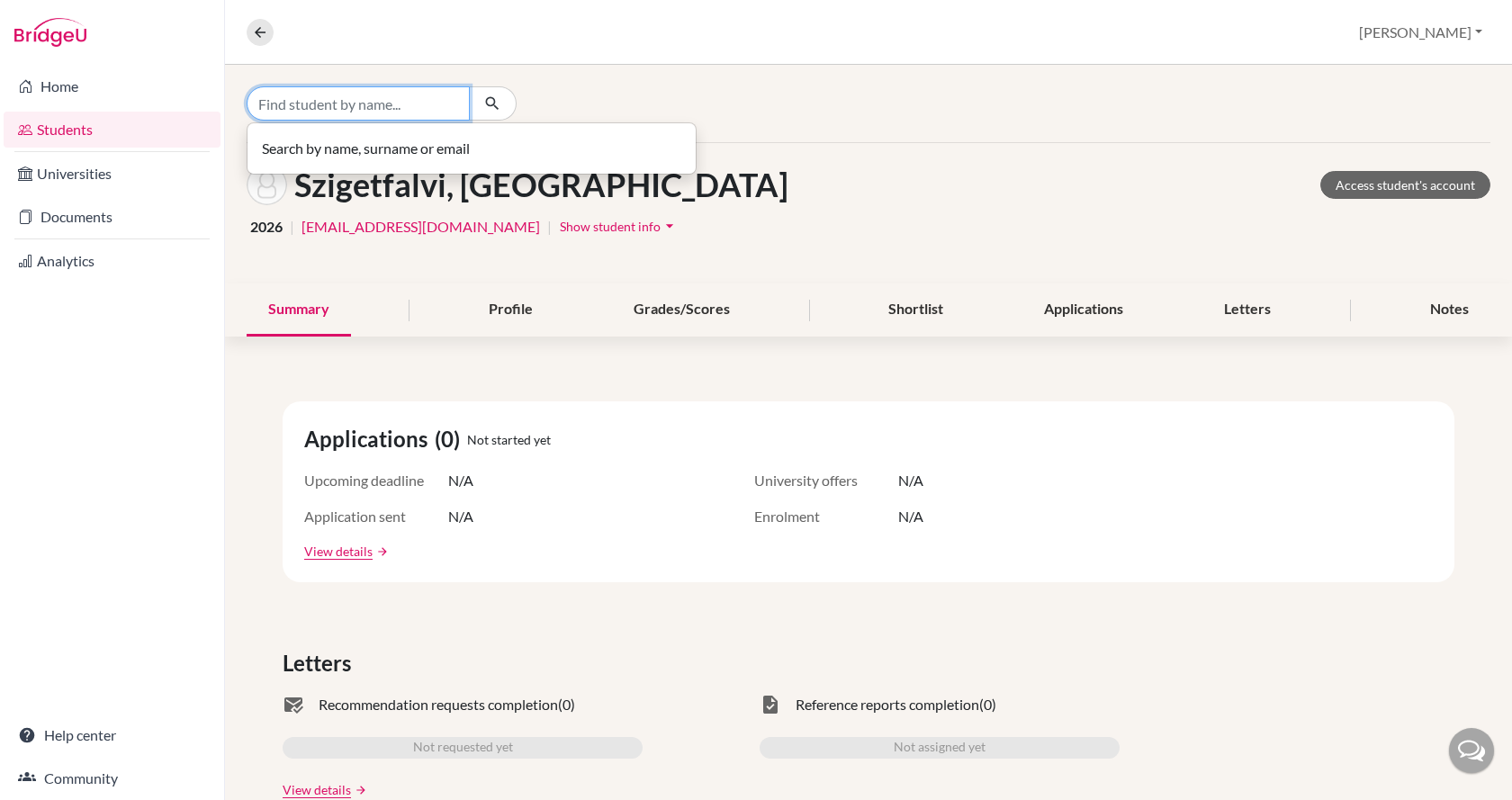
click at [335, 104] on input "Find student by name..." at bounding box center [358, 104] width 223 height 35
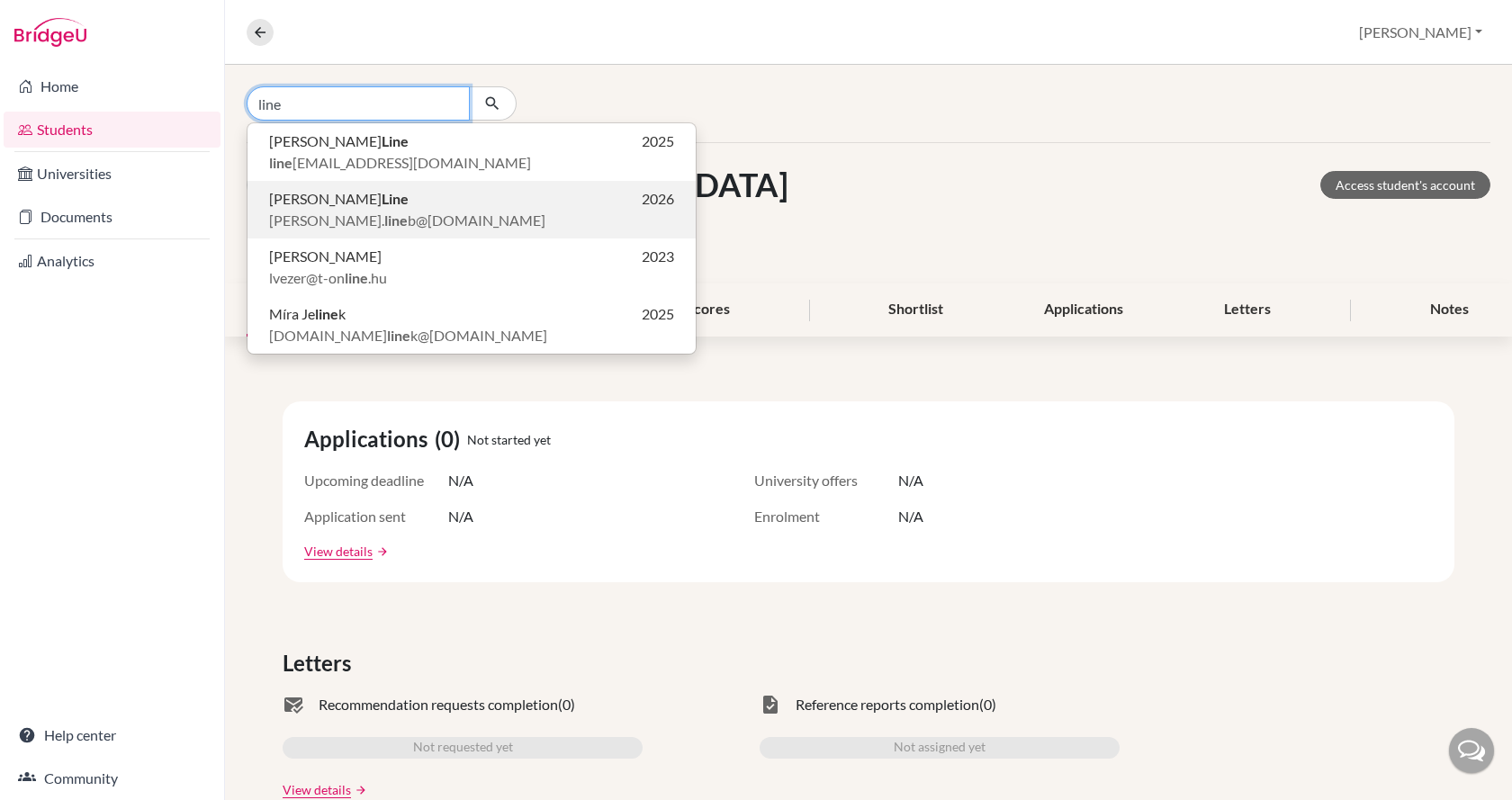
type input "line"
click at [330, 208] on span "[PERSON_NAME]" at bounding box center [338, 199] width 139 height 21
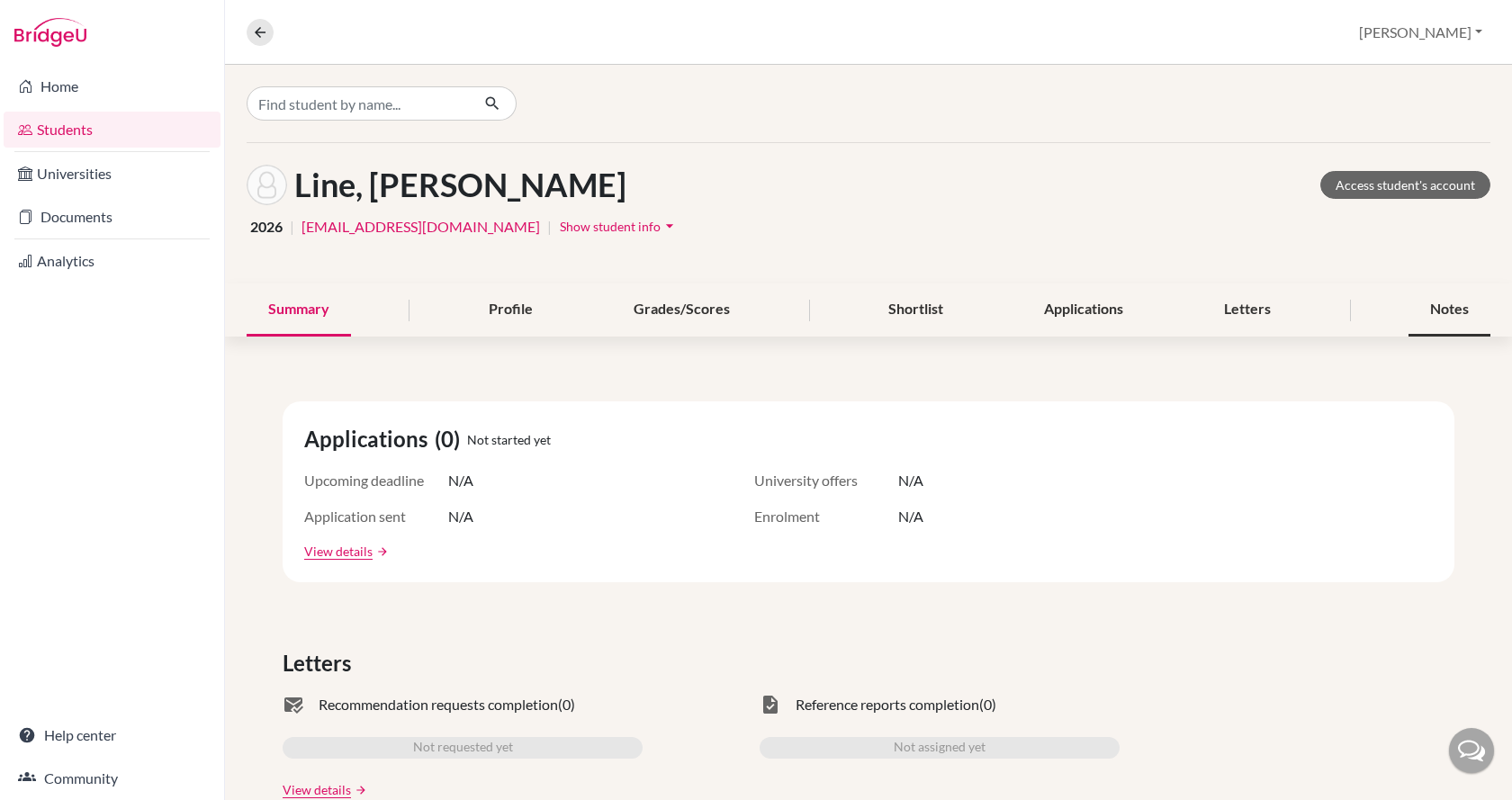
click at [1434, 308] on div "Notes" at bounding box center [1449, 309] width 82 height 53
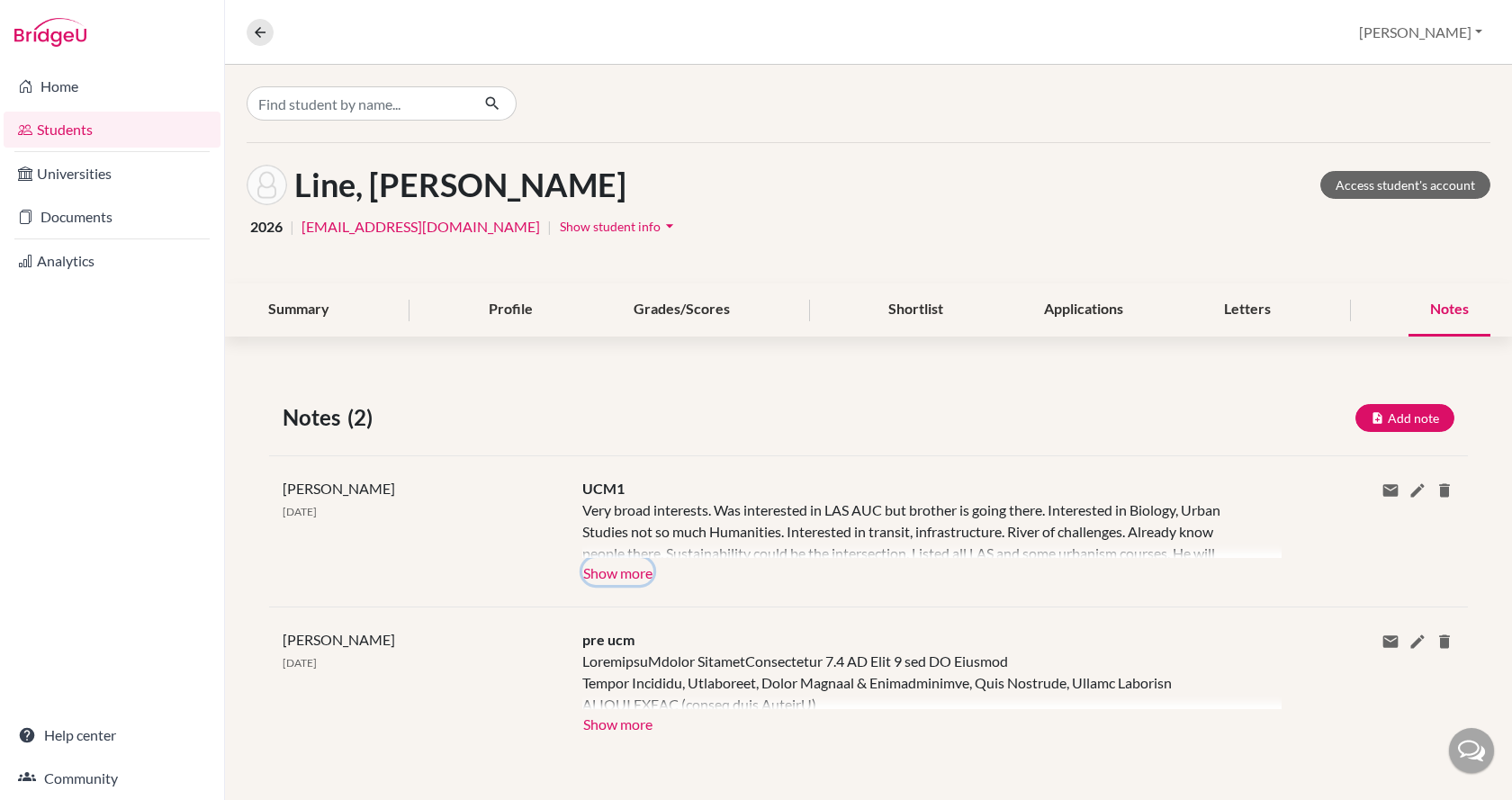
click at [614, 581] on button "Show more" at bounding box center [617, 571] width 71 height 27
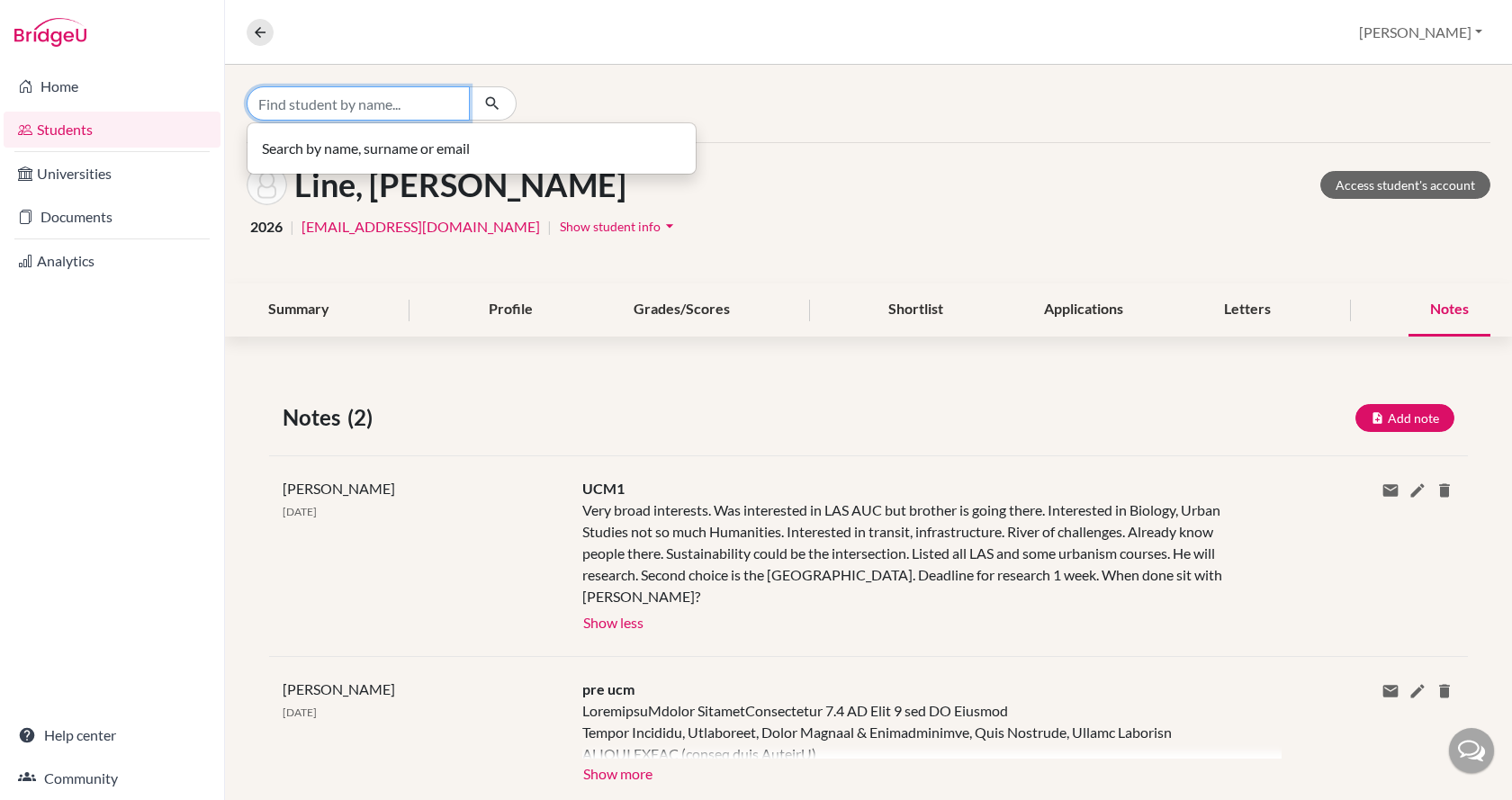
click at [328, 94] on input "Find student by name..." at bounding box center [358, 104] width 223 height 35
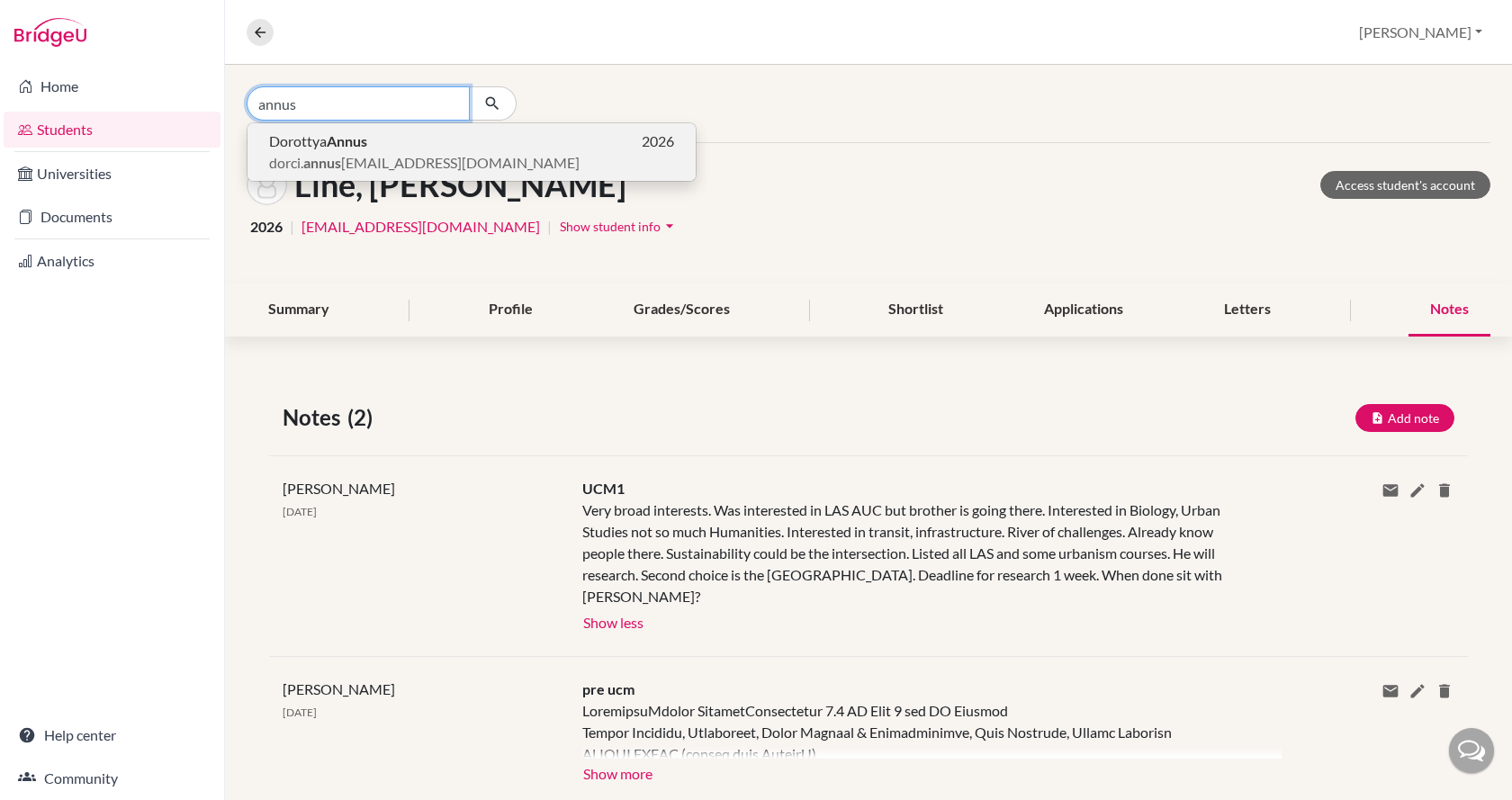
type input "annus"
click at [333, 133] on b "Annus" at bounding box center [347, 141] width 40 height 17
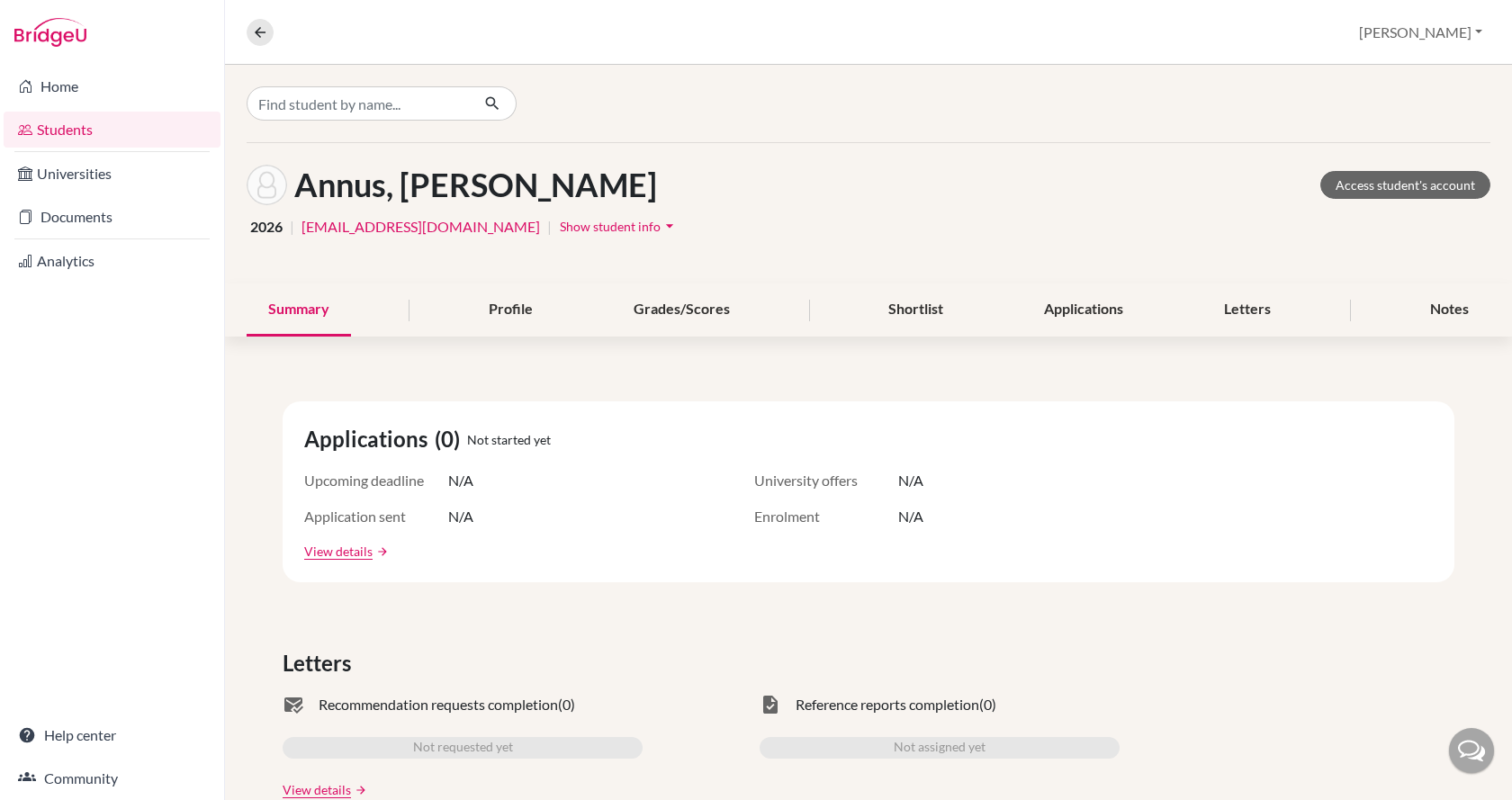
click at [560, 223] on span "Show student info" at bounding box center [610, 227] width 101 height 15
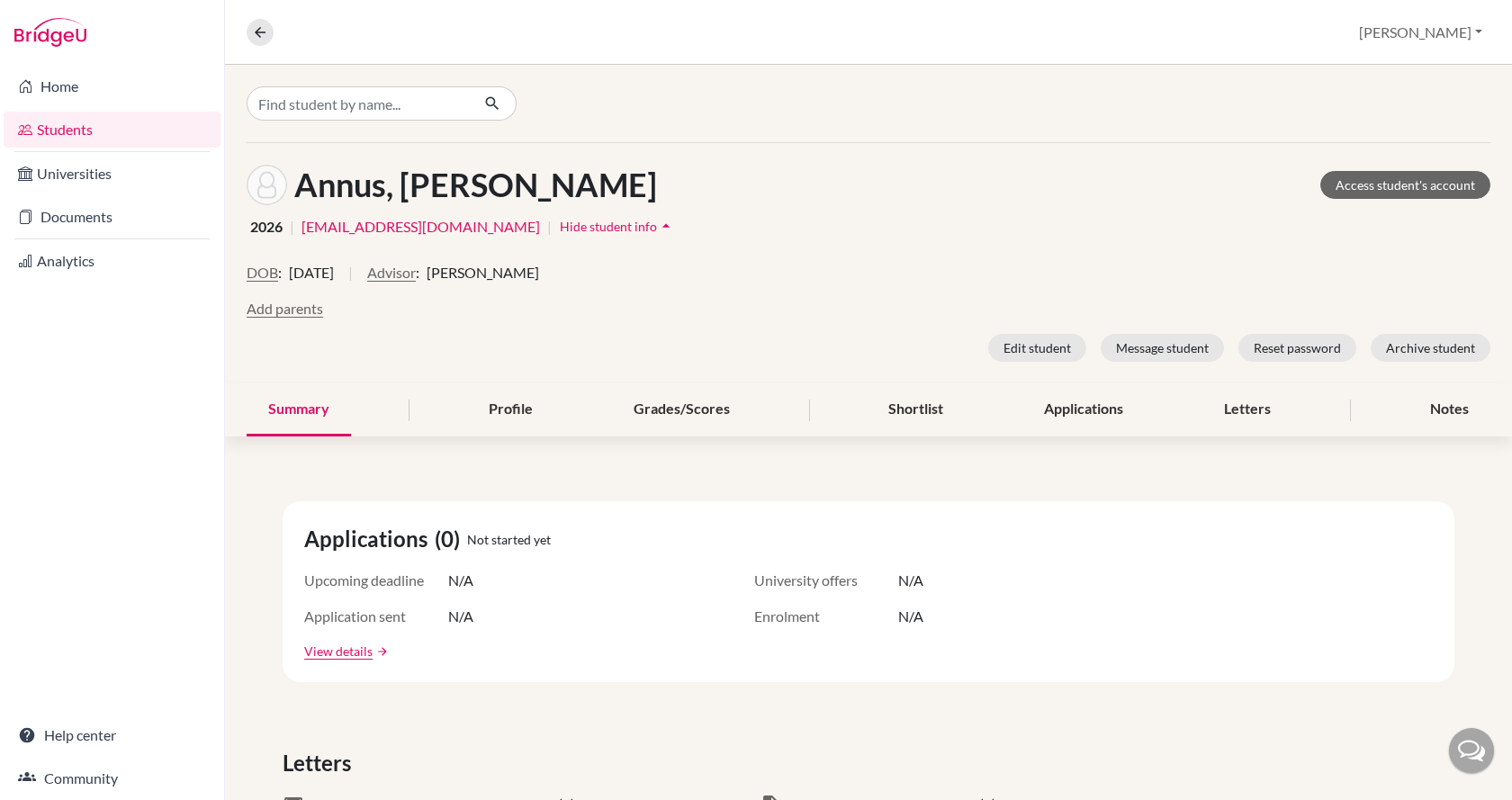
click at [502, 275] on span "[PERSON_NAME]" at bounding box center [482, 273] width 112 height 21
click at [416, 279] on button "Advisor" at bounding box center [391, 273] width 49 height 21
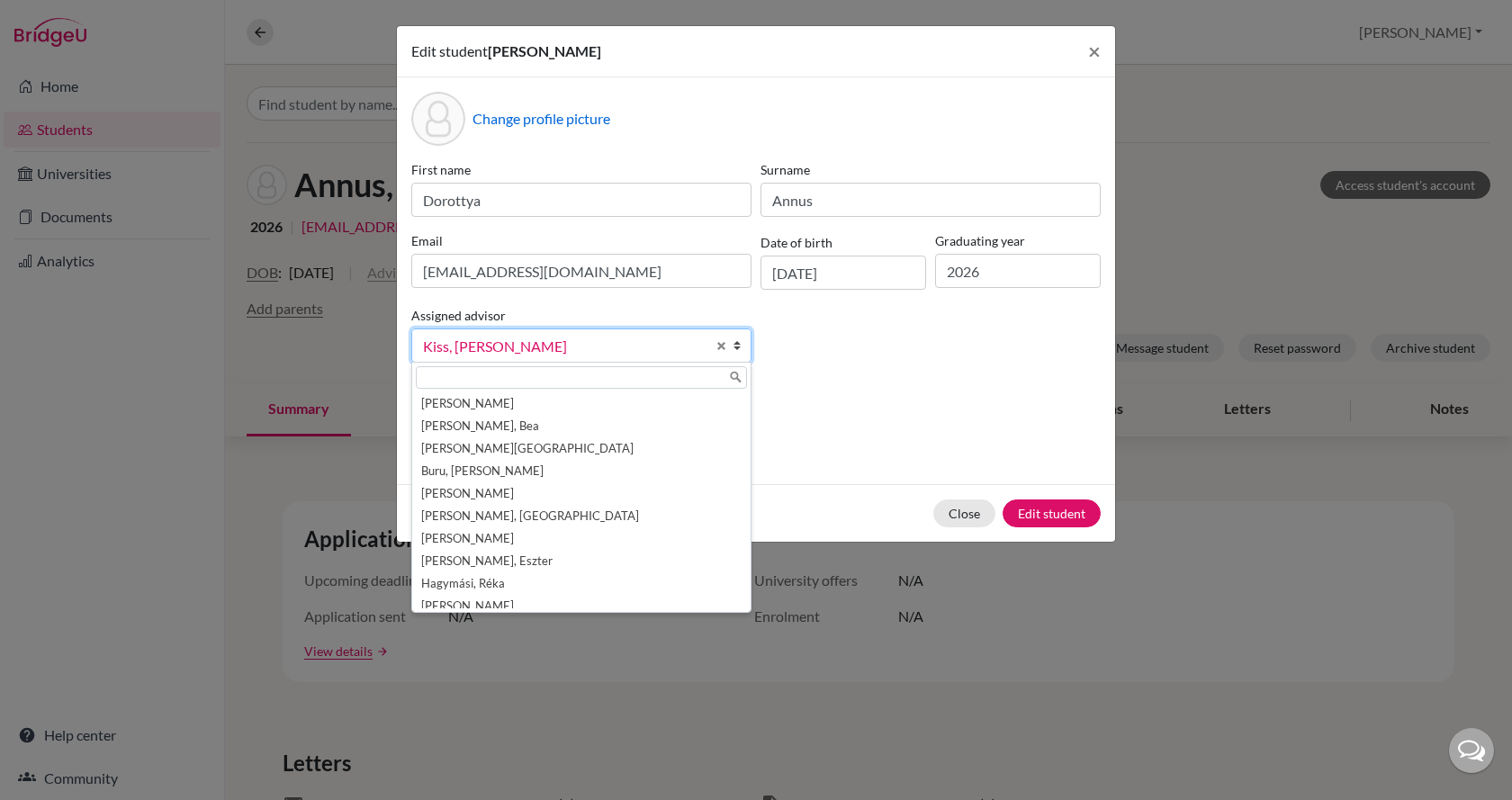
scroll to position [77, 0]
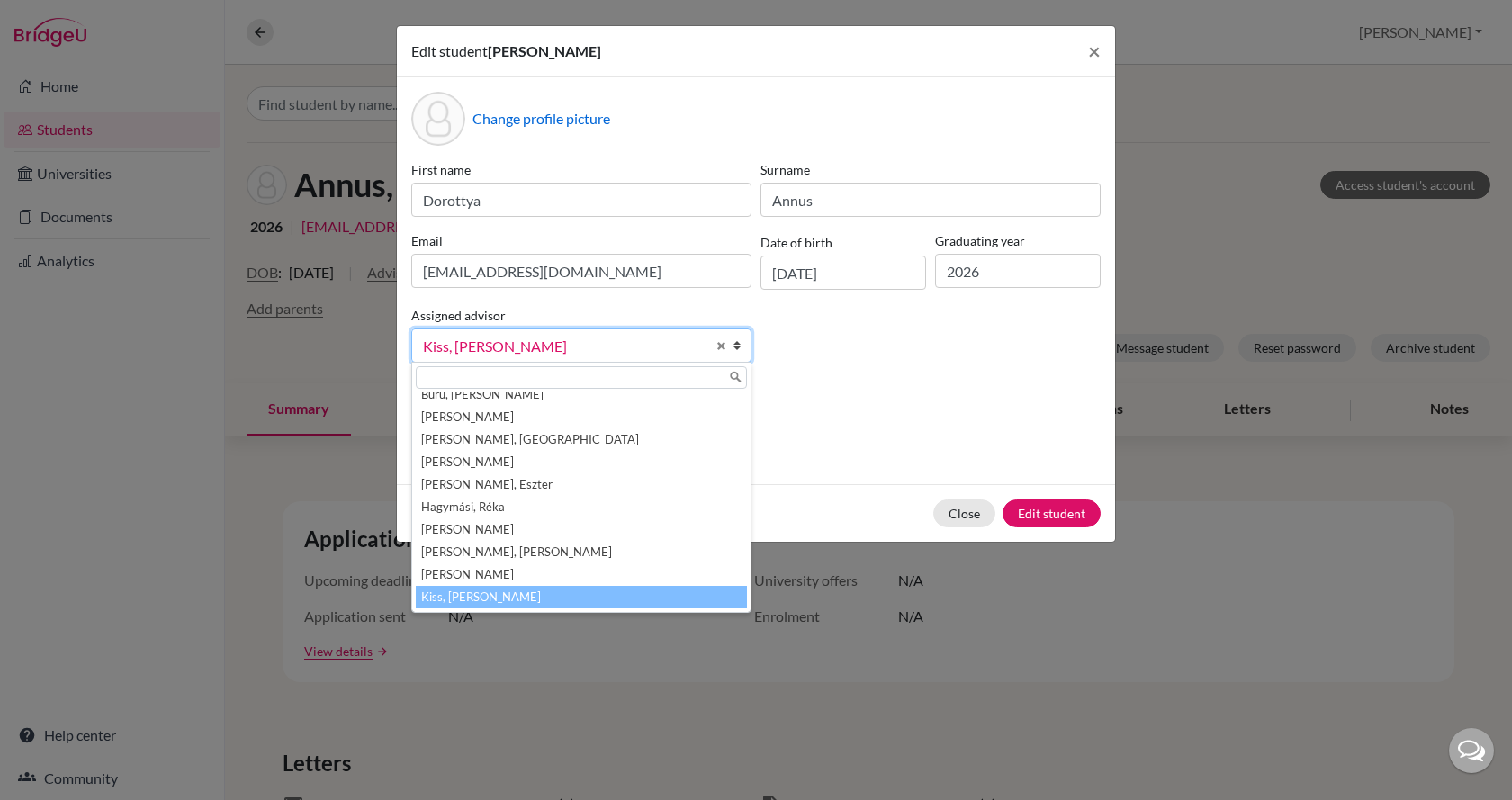
click at [482, 343] on span "Kiss, [PERSON_NAME]" at bounding box center [564, 347] width 282 height 23
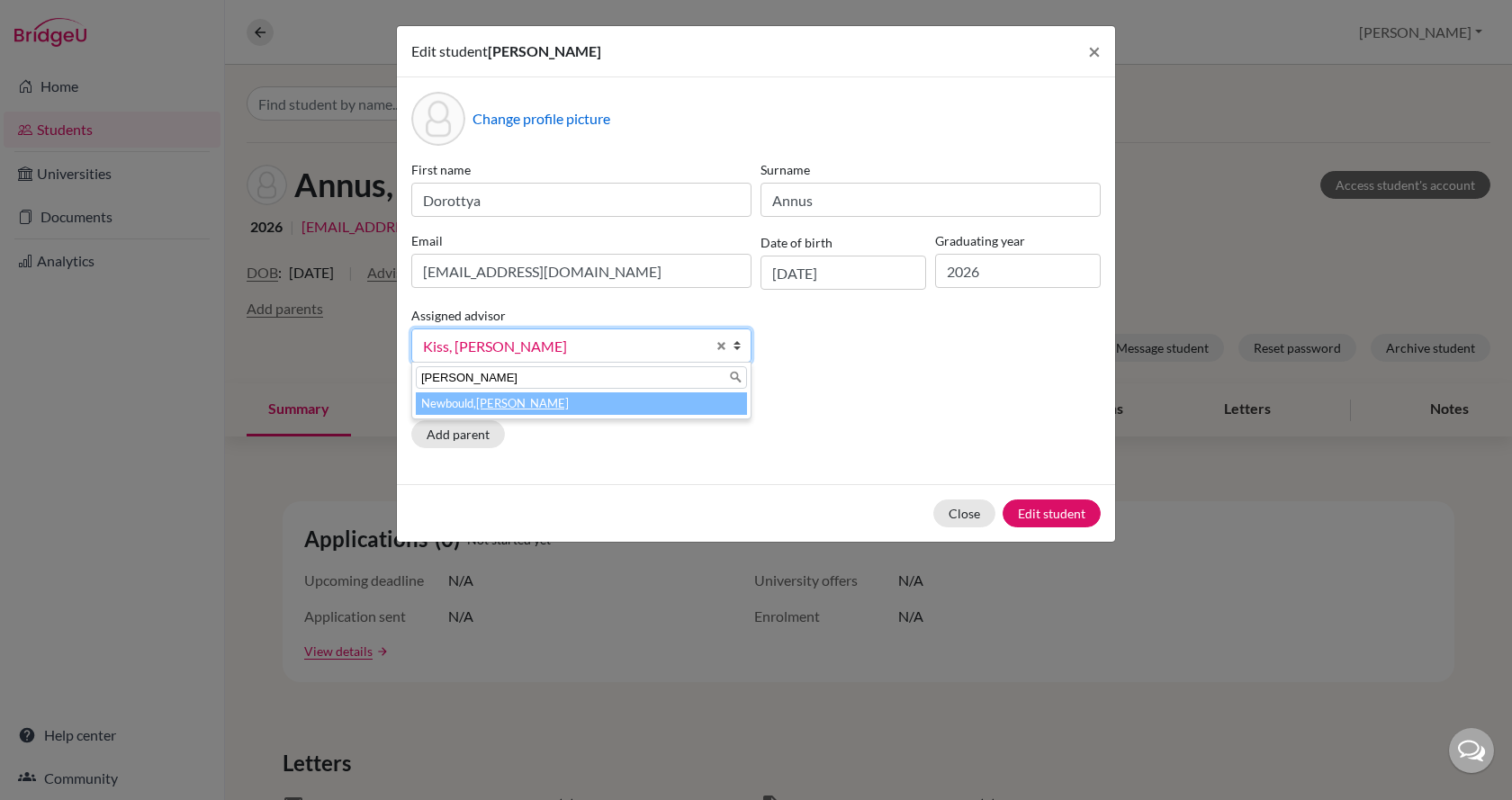
type input "[PERSON_NAME]"
click at [489, 398] on em "[PERSON_NAME]" at bounding box center [522, 402] width 93 height 14
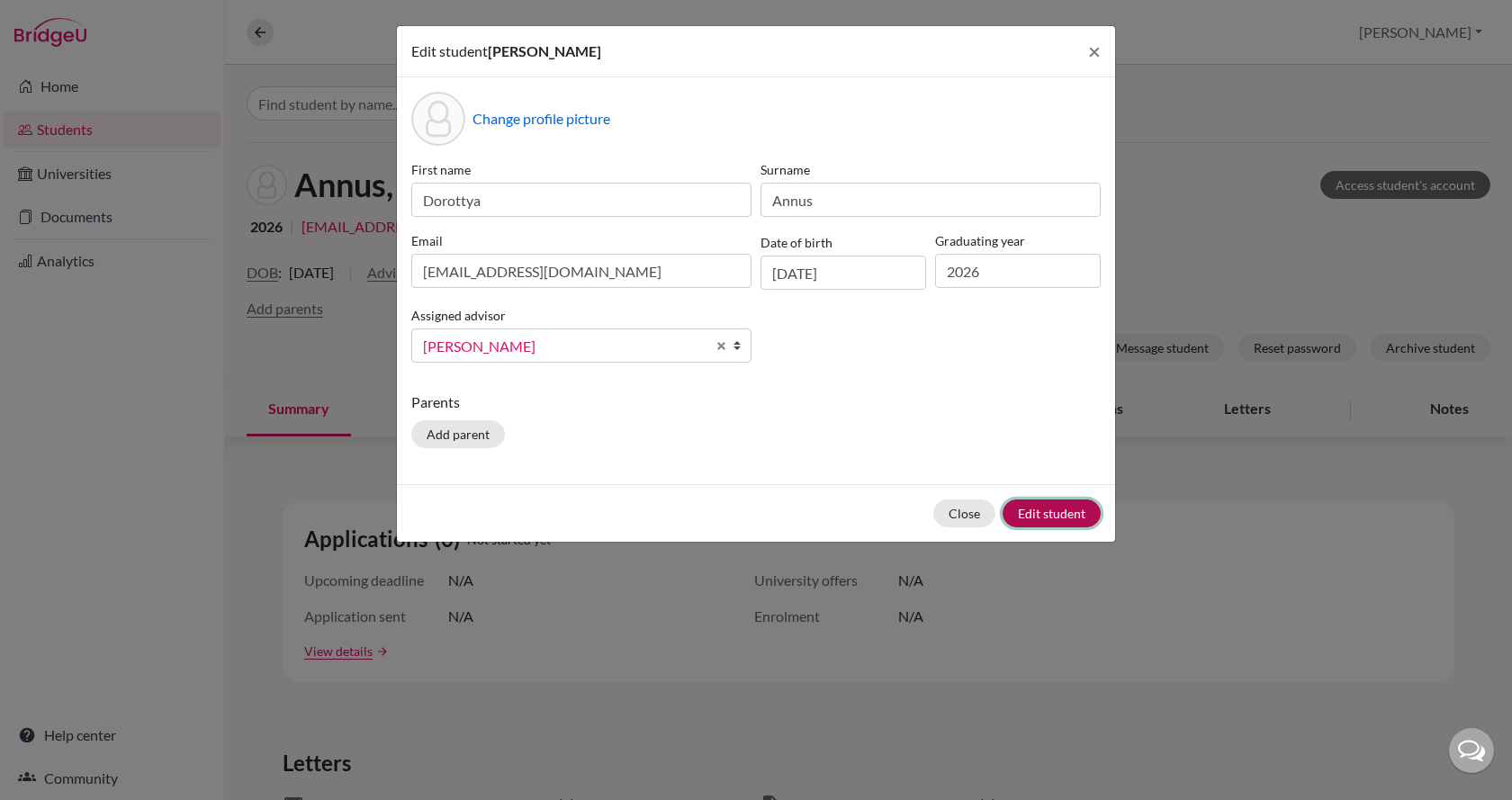
click at [1076, 507] on button "Edit student" at bounding box center [1051, 513] width 98 height 28
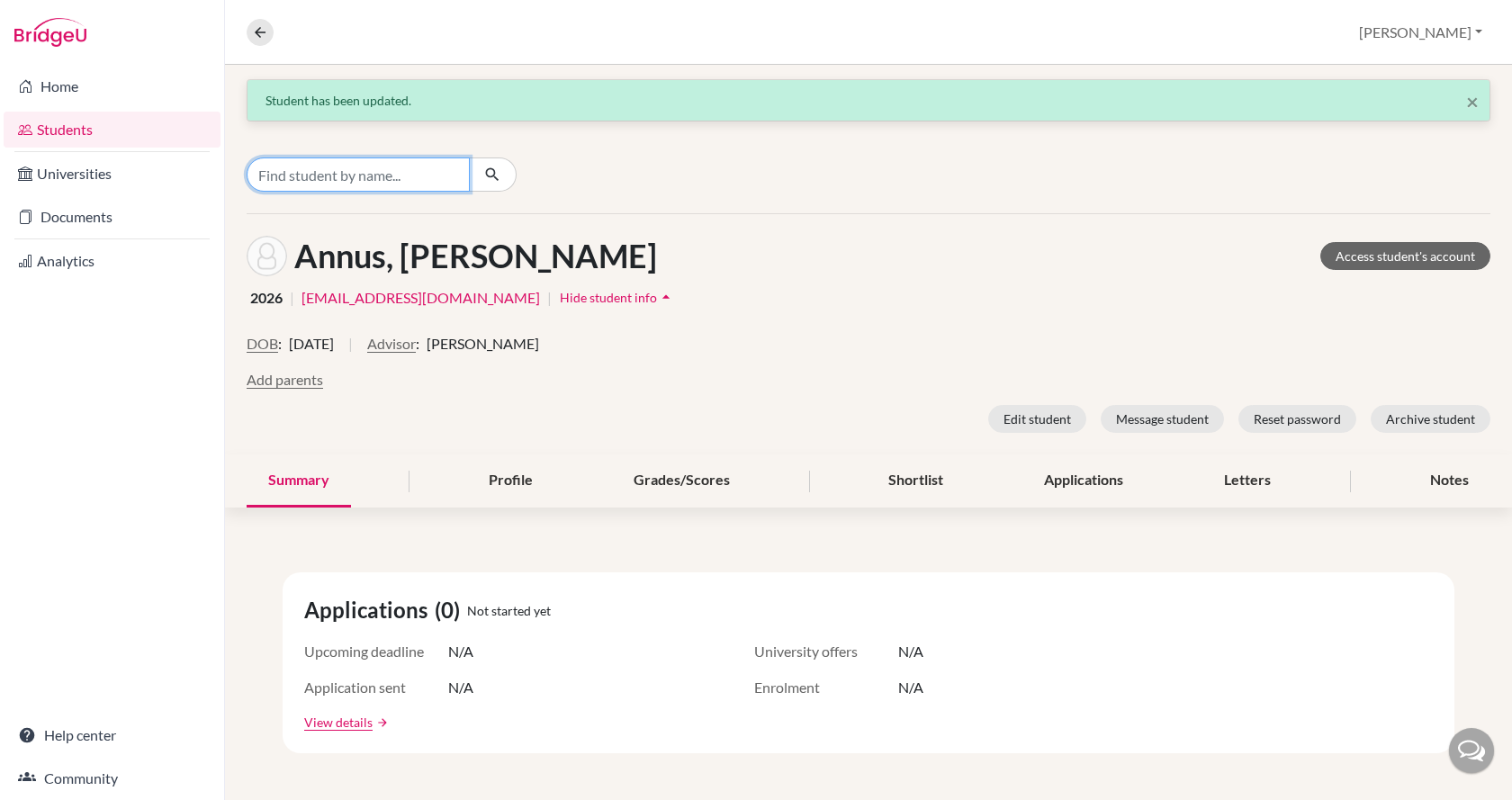
click at [387, 165] on input "Find student by name..." at bounding box center [358, 175] width 223 height 35
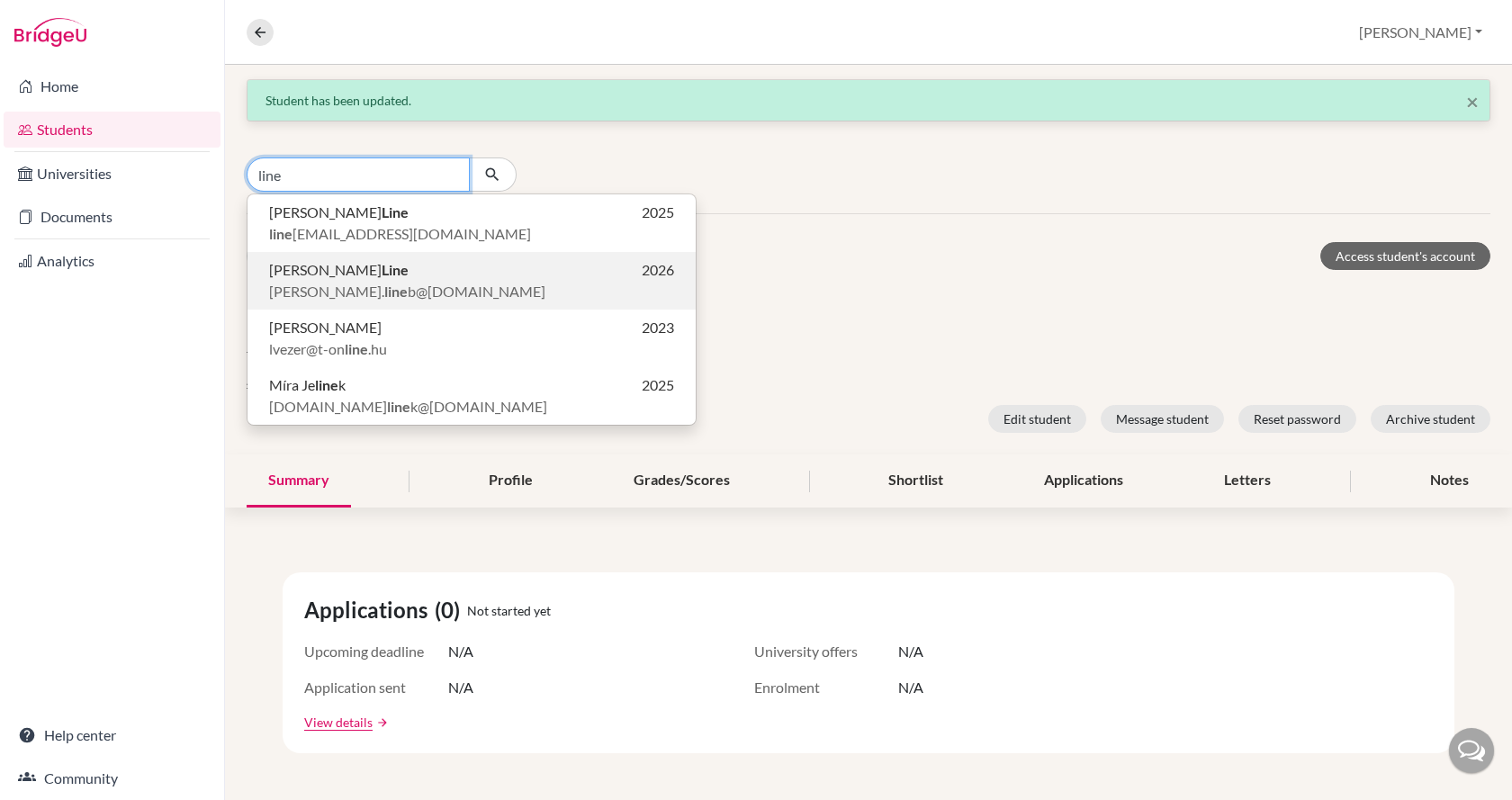
type input "line"
click at [406, 261] on p "Daniel Line 2026" at bounding box center [471, 270] width 405 height 21
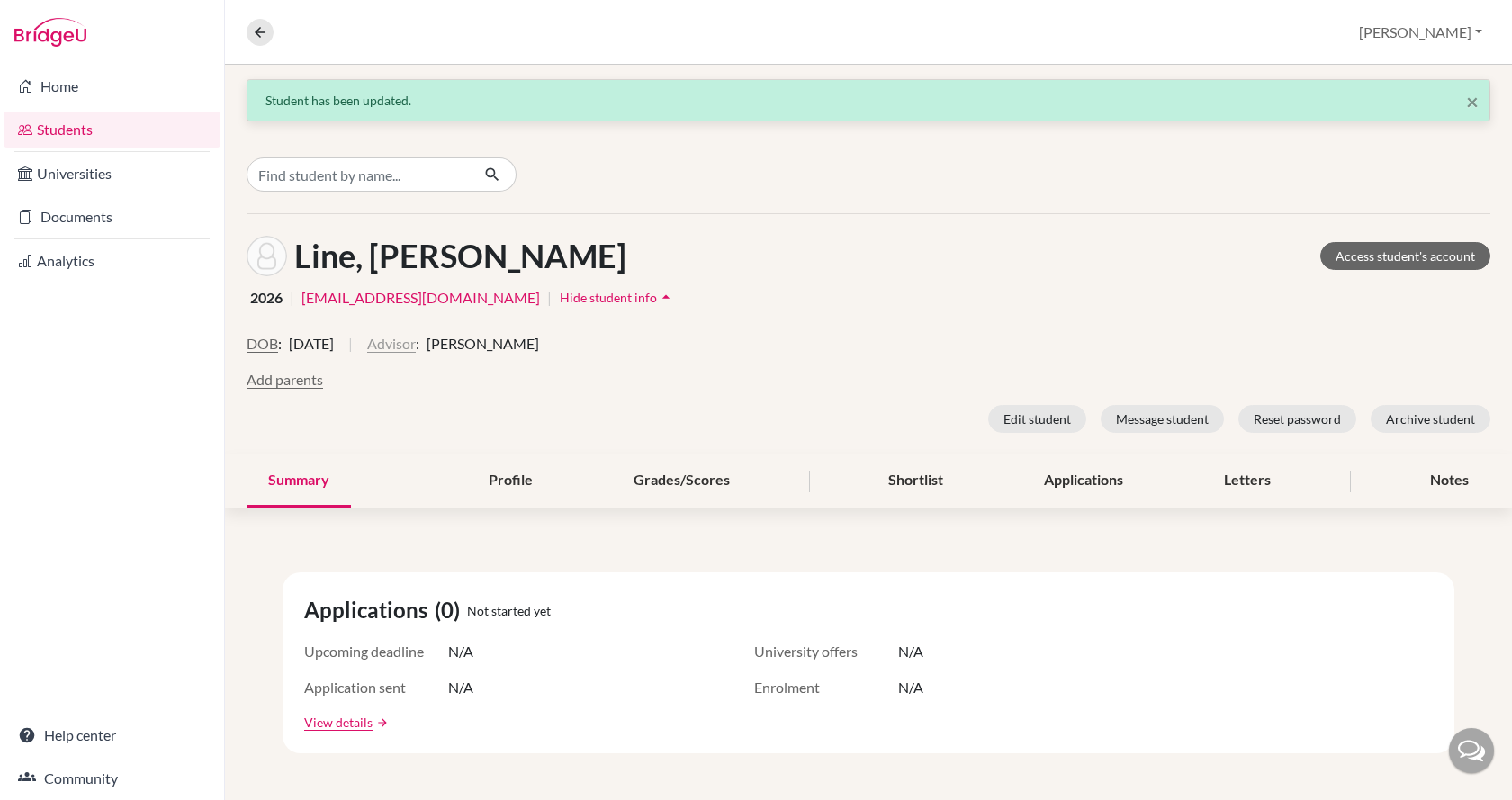
click at [416, 340] on button "Advisor" at bounding box center [391, 344] width 49 height 21
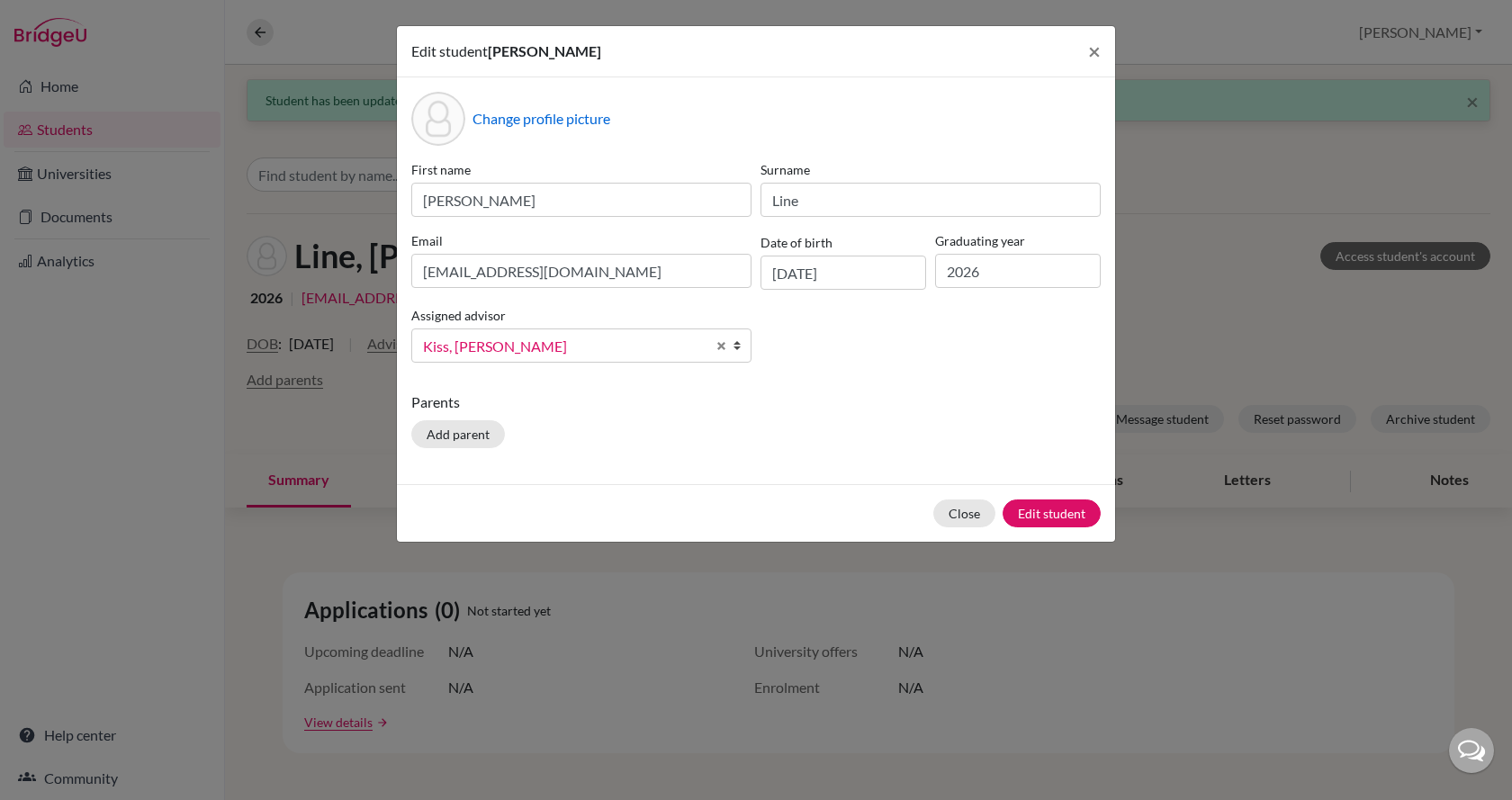
scroll to position [77, 0]
click at [497, 339] on span "Kiss, [PERSON_NAME]" at bounding box center [564, 347] width 282 height 23
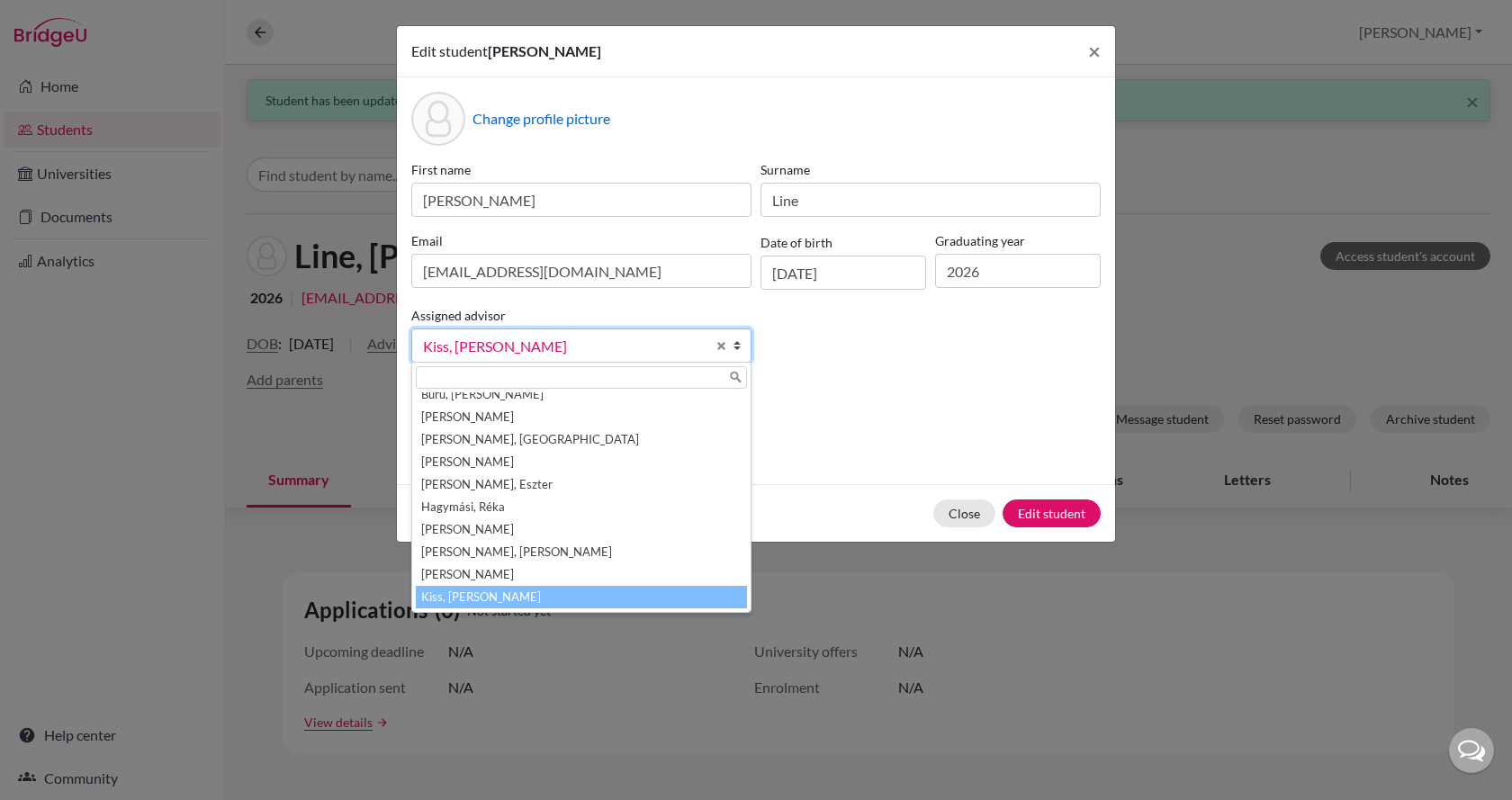
click at [497, 339] on span "Kiss, [PERSON_NAME]" at bounding box center [564, 347] width 282 height 23
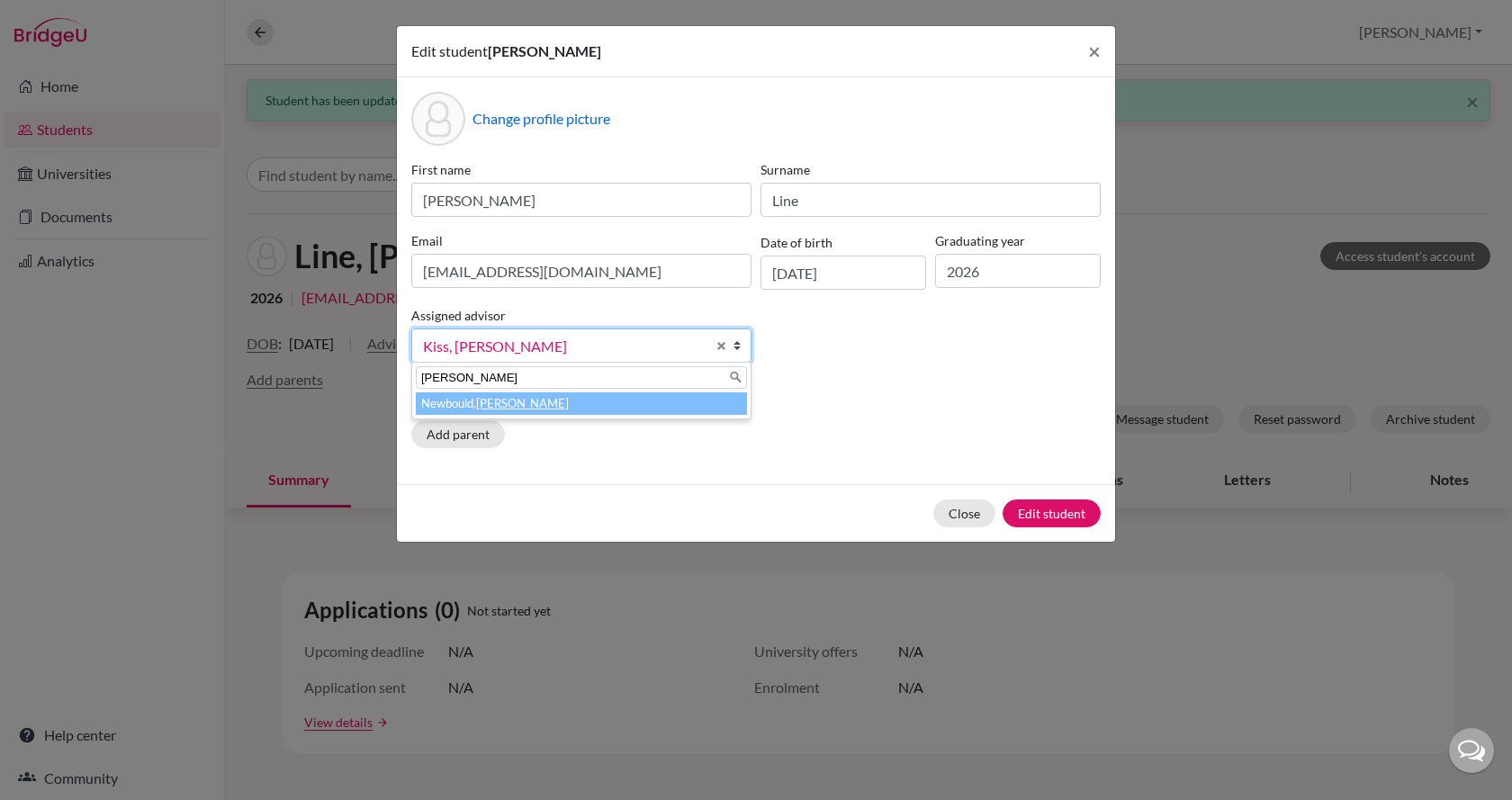
type input "[PERSON_NAME]"
click at [533, 407] on li "[PERSON_NAME]" at bounding box center [581, 403] width 331 height 22
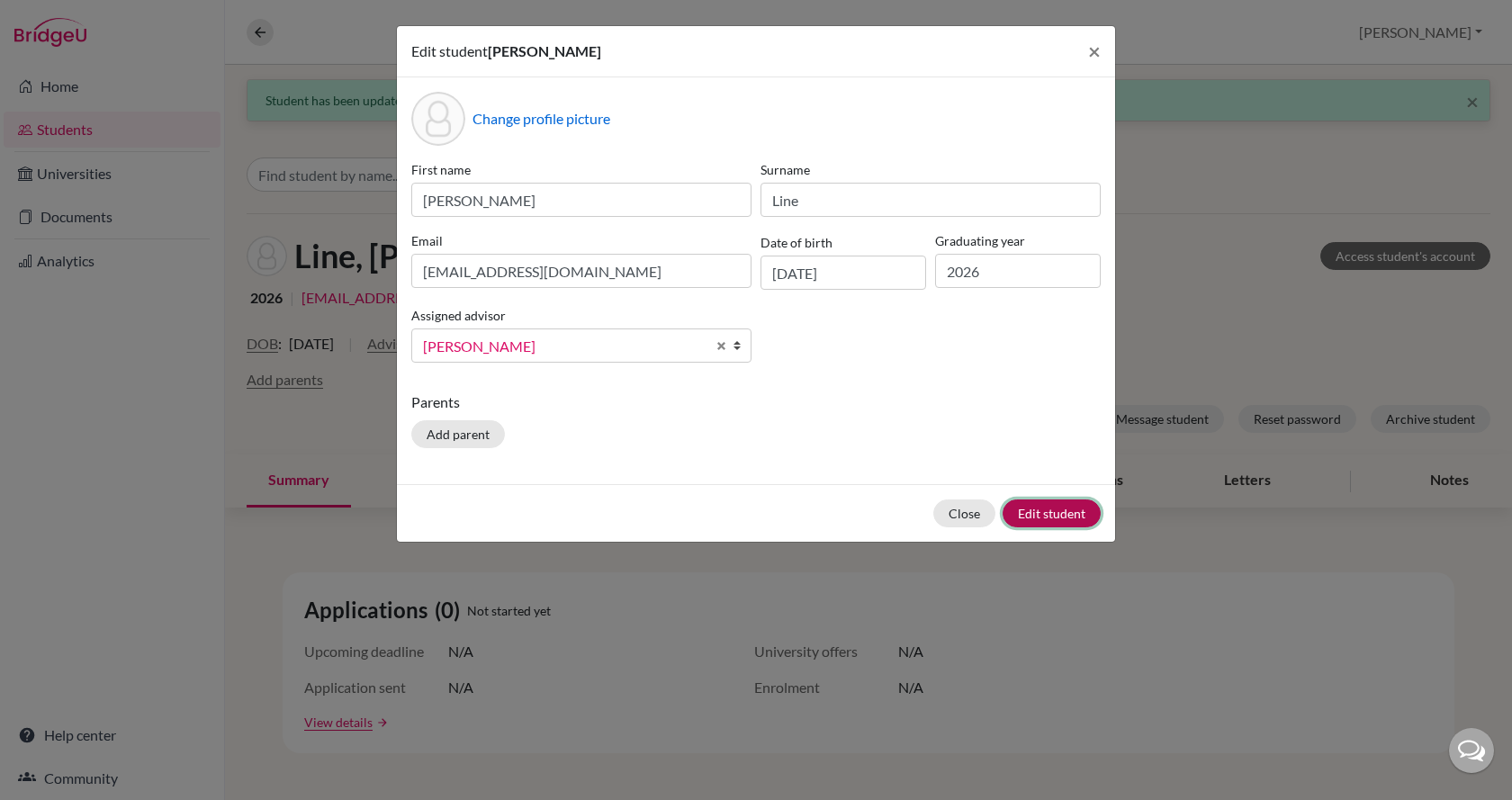
click at [1052, 503] on button "Edit student" at bounding box center [1051, 513] width 98 height 28
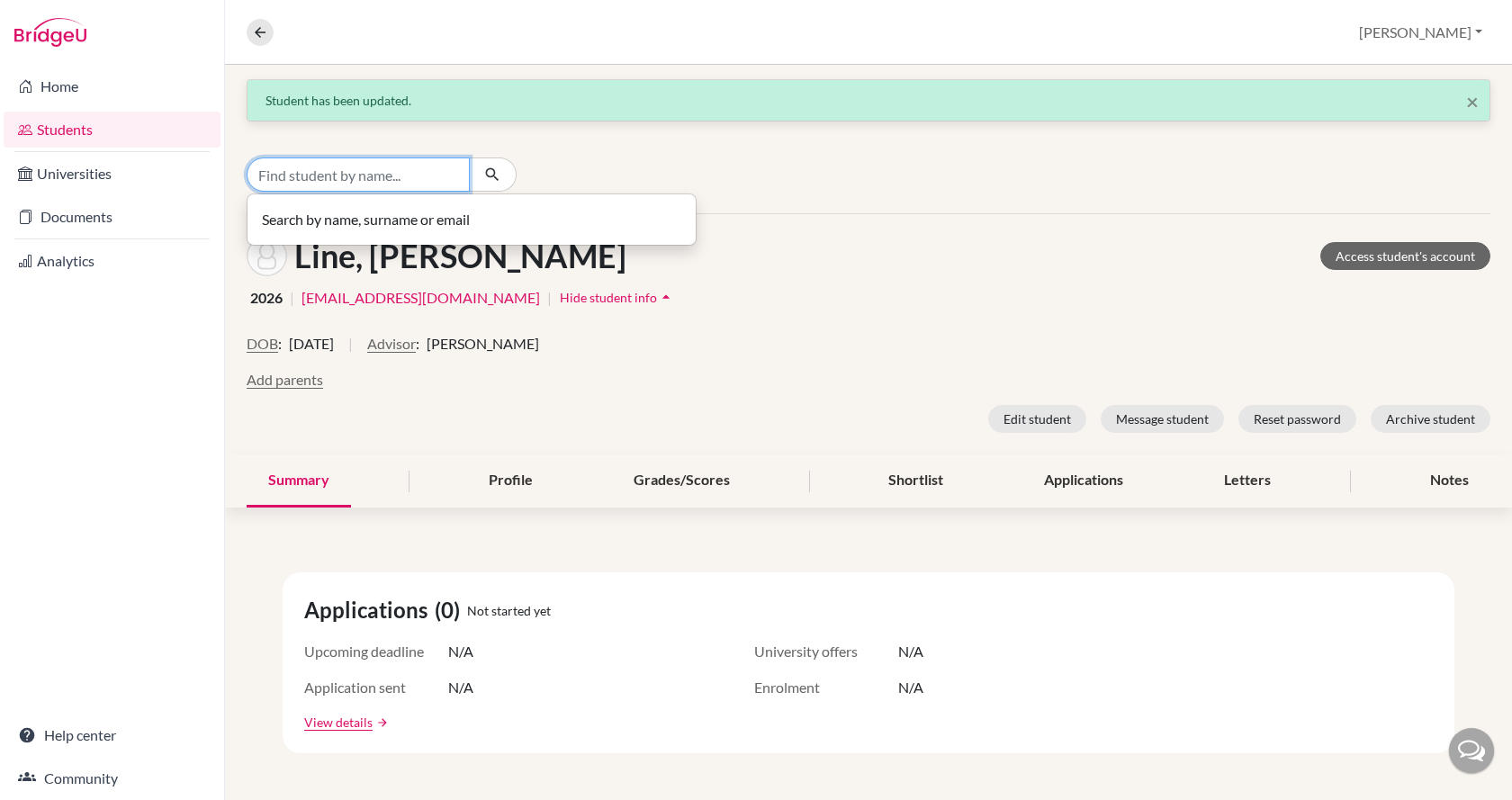
click at [400, 186] on input "Find student by name..." at bounding box center [358, 175] width 223 height 35
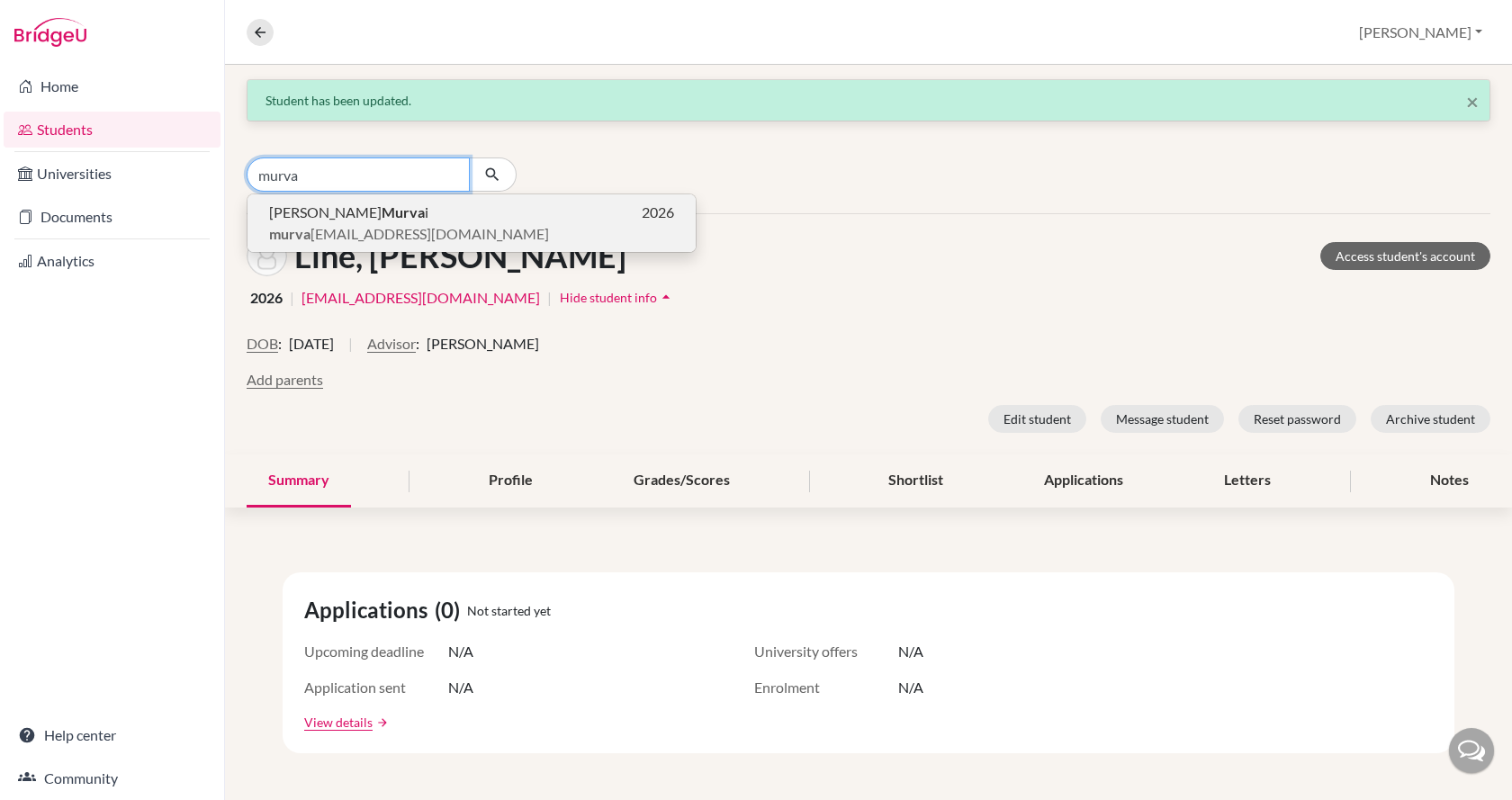
type input "murva"
click at [389, 215] on p "[PERSON_NAME] i 2026" at bounding box center [471, 212] width 405 height 21
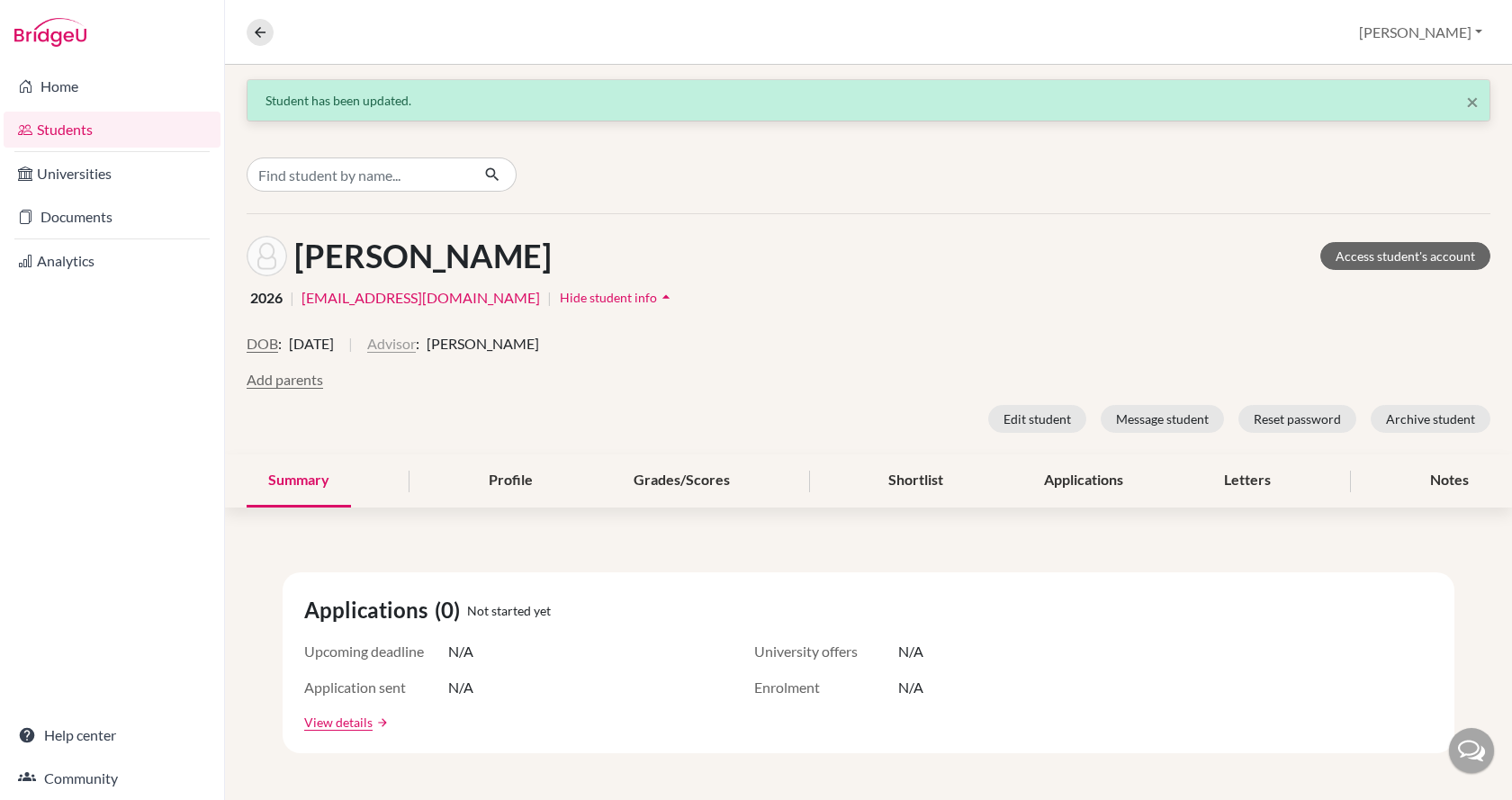
click at [416, 350] on button "Advisor" at bounding box center [391, 344] width 49 height 21
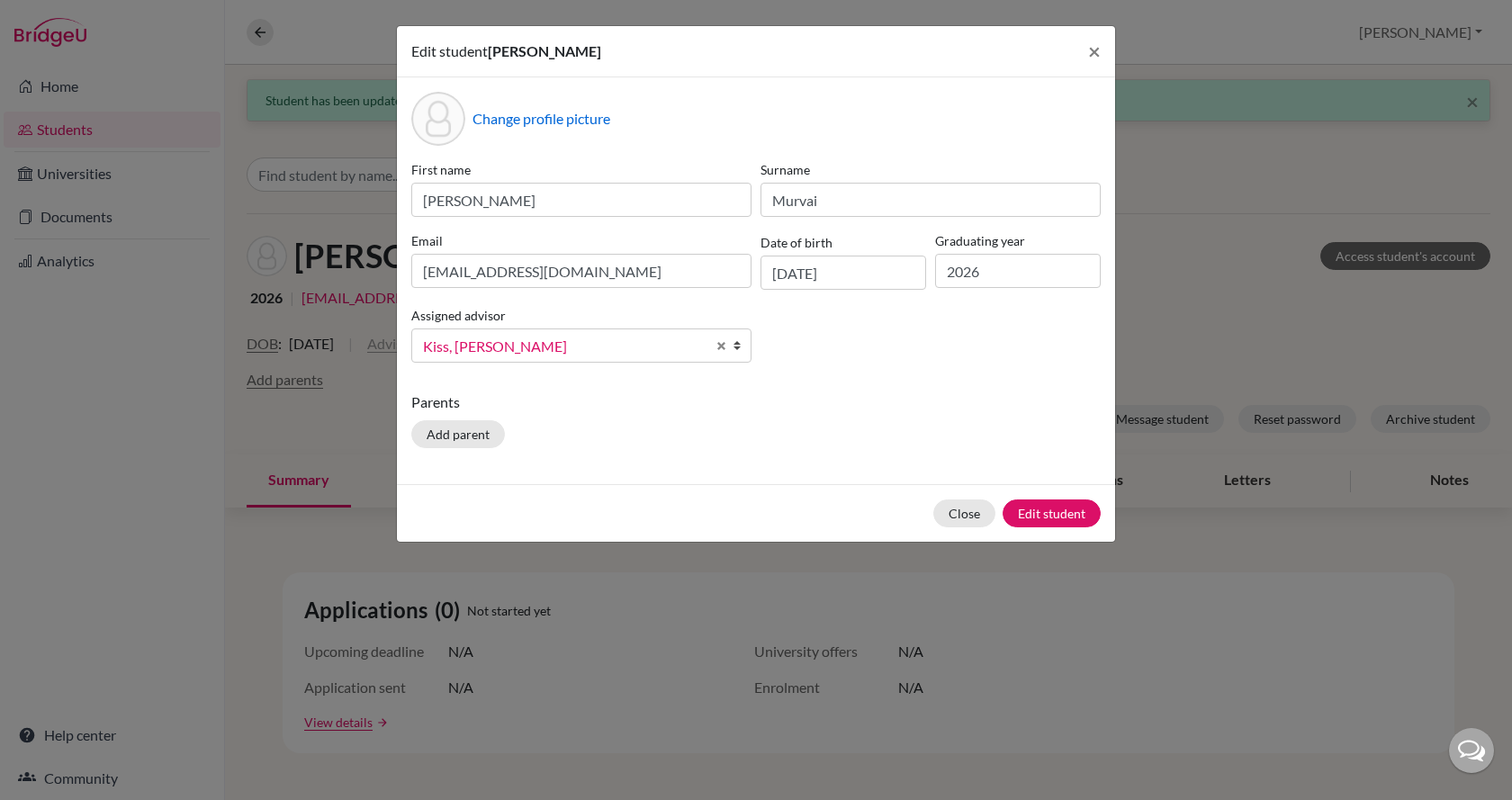
scroll to position [77, 0]
click at [435, 350] on span "Kiss, [PERSON_NAME]" at bounding box center [564, 347] width 282 height 23
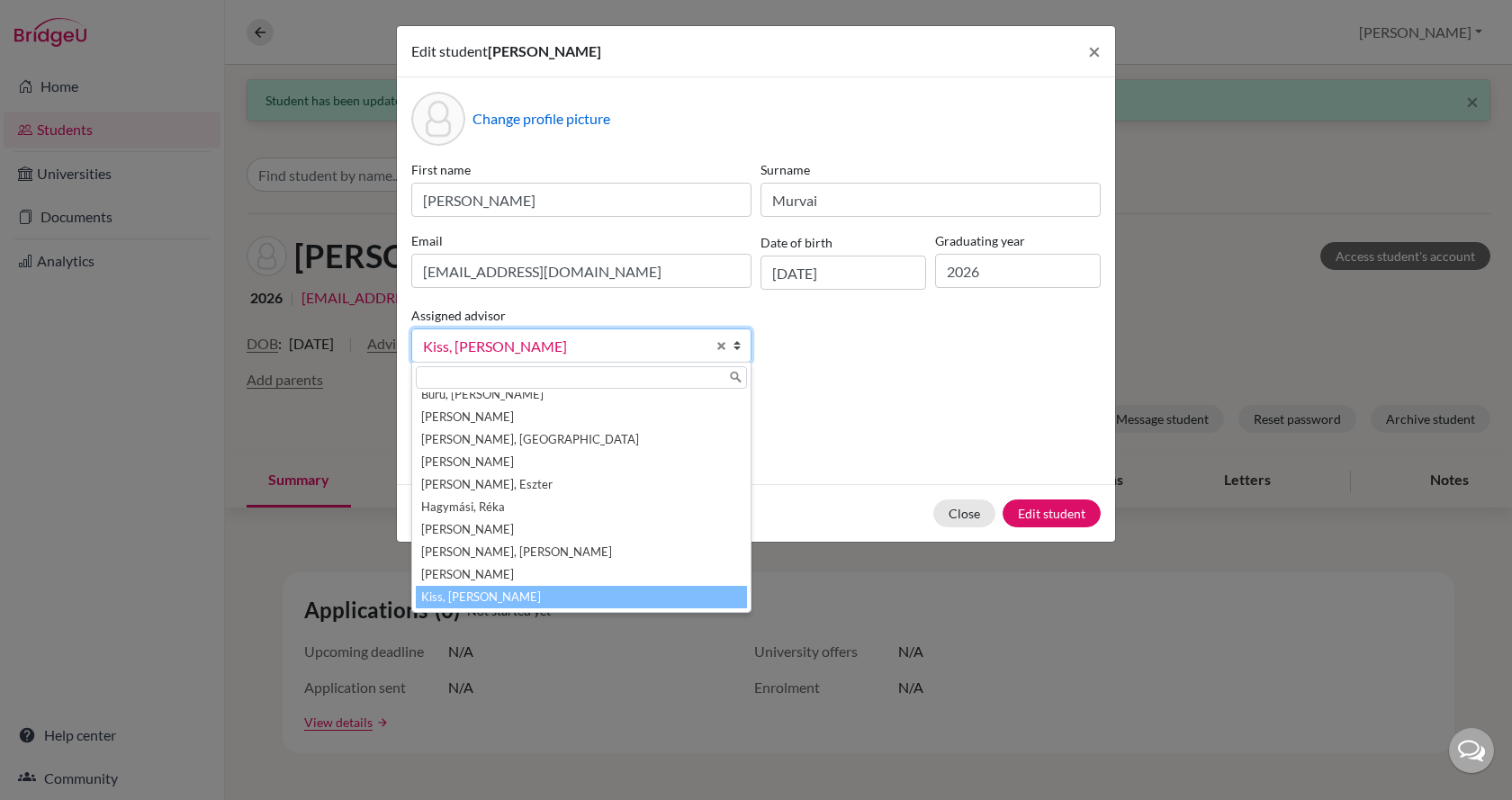
click at [487, 334] on link "Kiss, [PERSON_NAME]" at bounding box center [581, 346] width 340 height 35
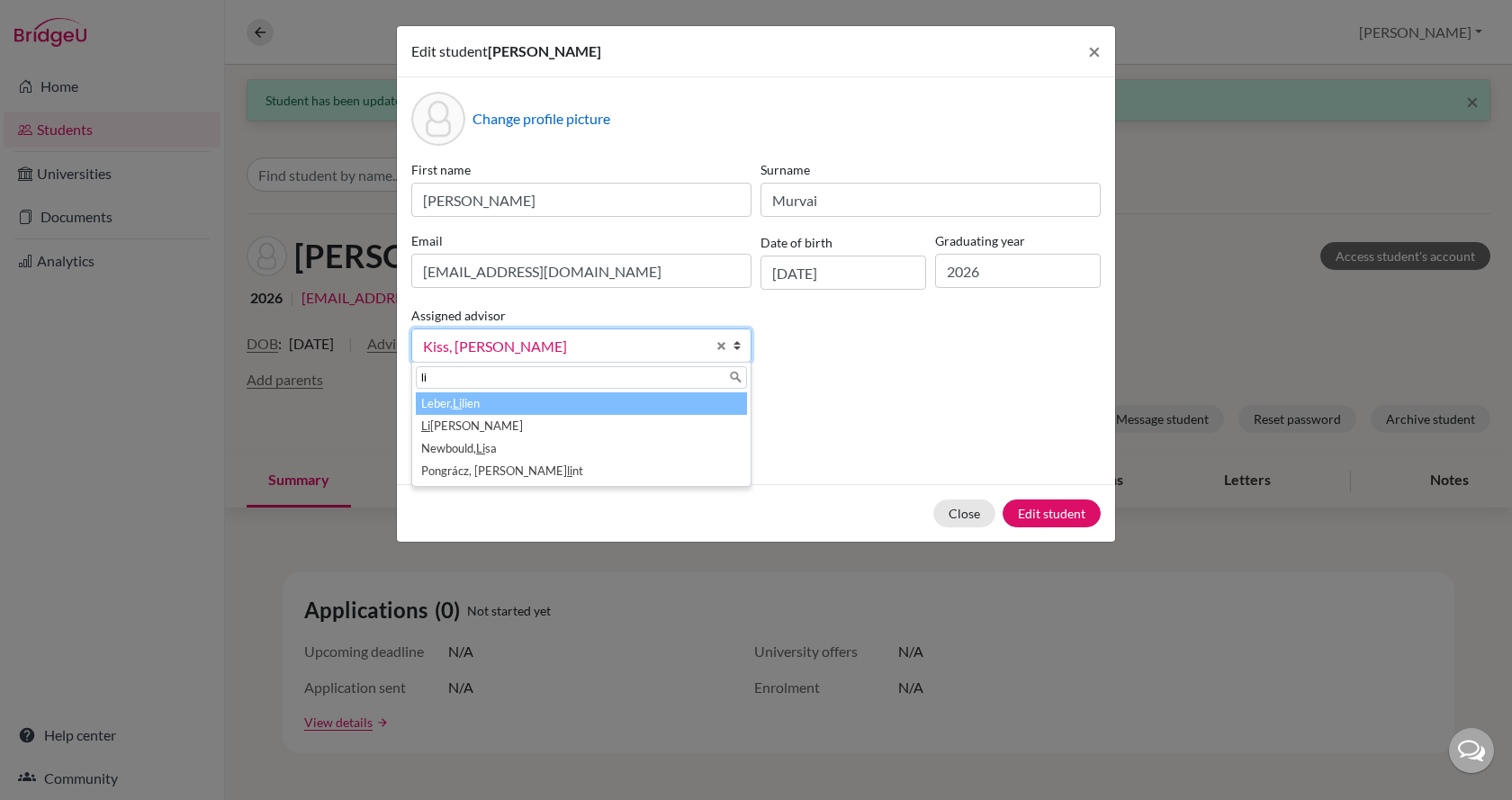
scroll to position [0, 0]
type input "[PERSON_NAME]"
click at [490, 405] on em "[PERSON_NAME]" at bounding box center [522, 402] width 93 height 14
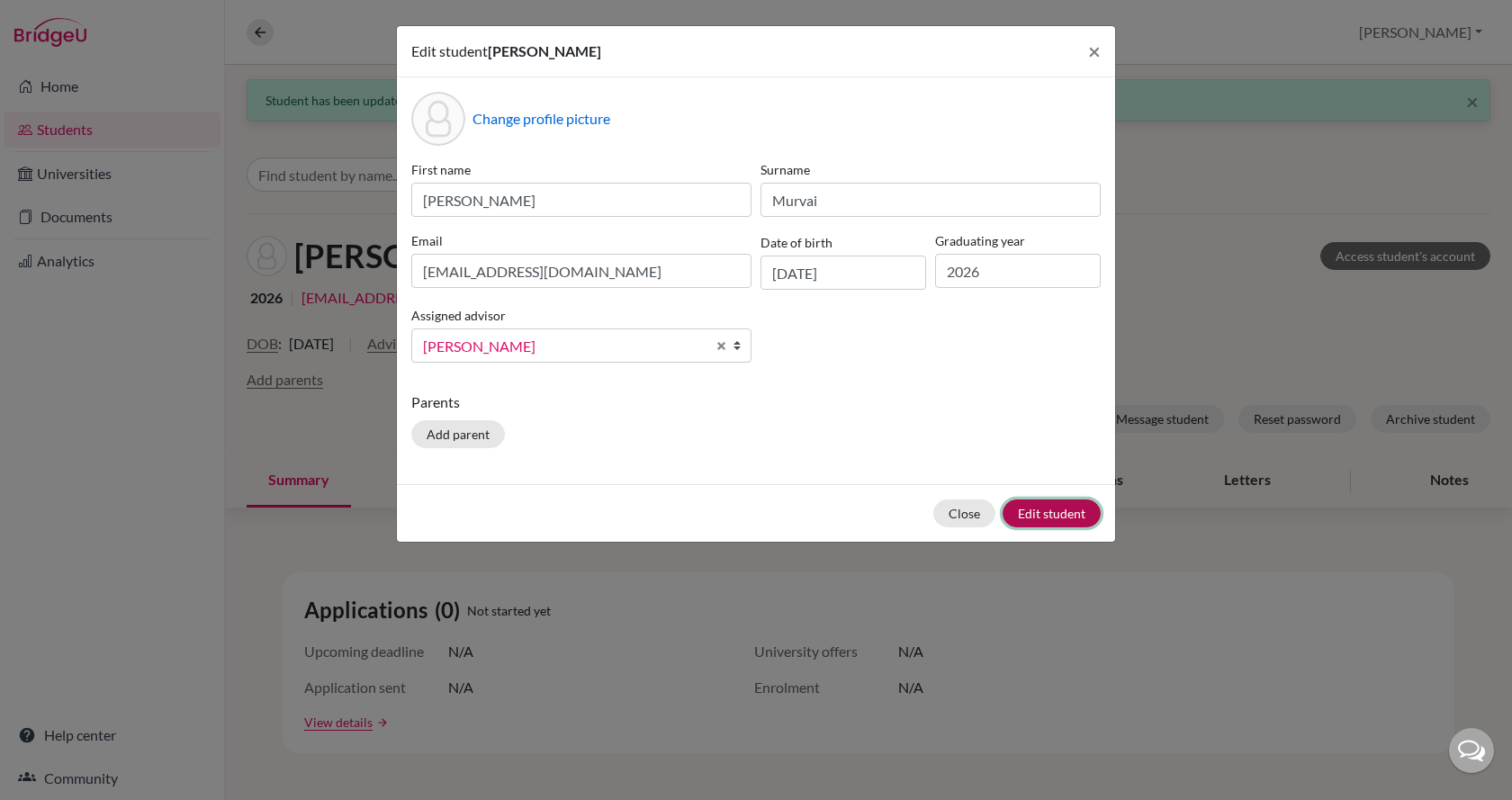
click at [1051, 516] on button "Edit student" at bounding box center [1051, 513] width 98 height 28
